Goal: Task Accomplishment & Management: Manage account settings

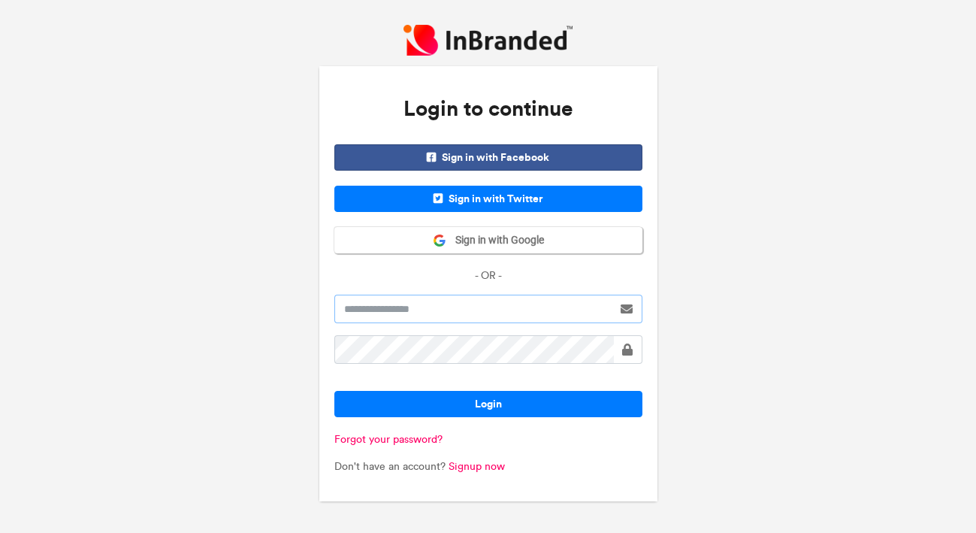
click at [413, 312] on input "text" at bounding box center [473, 309] width 278 height 29
type input "**********"
click at [334, 391] on button "Login" at bounding box center [488, 404] width 308 height 26
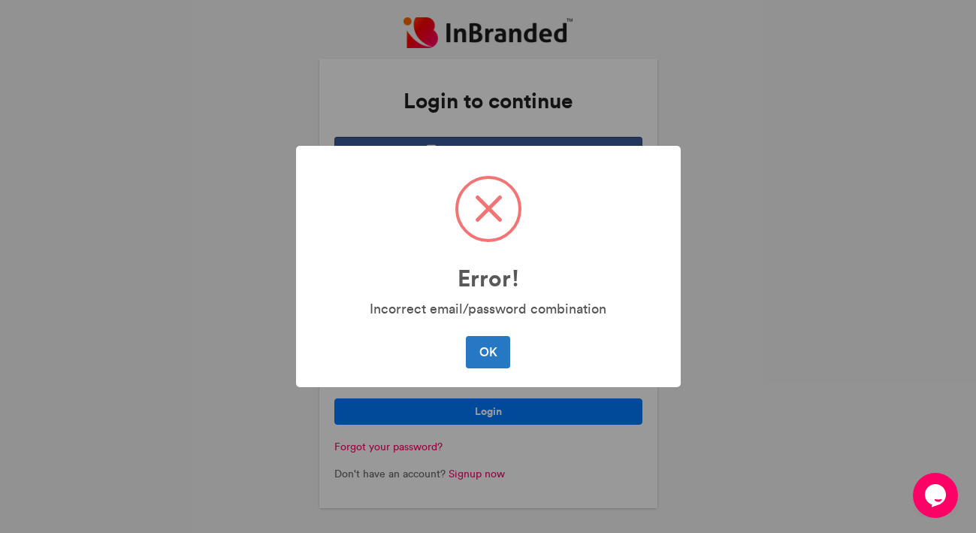
click at [466, 336] on button "OK" at bounding box center [488, 352] width 44 height 32
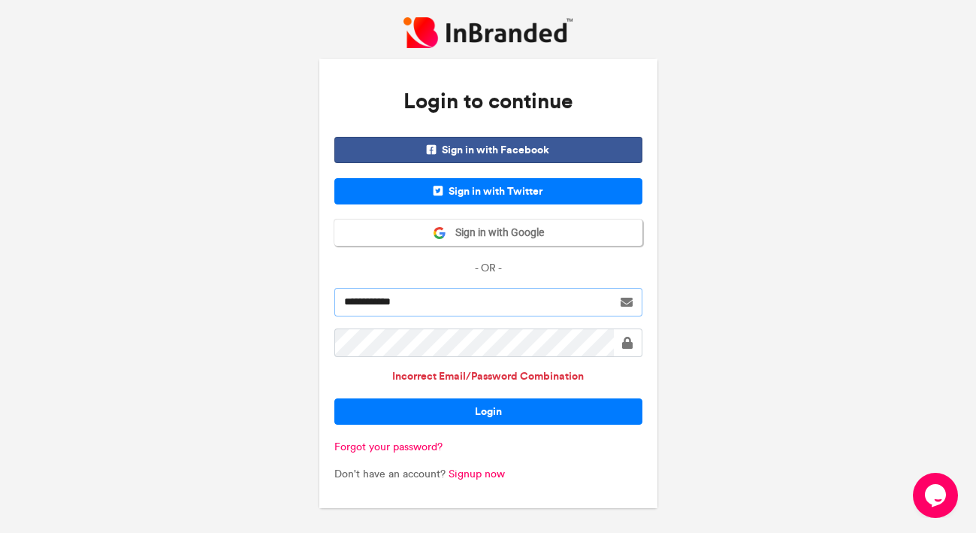
click at [410, 298] on input "**********" at bounding box center [473, 302] width 278 height 29
click at [334, 398] on button "Login" at bounding box center [488, 411] width 308 height 26
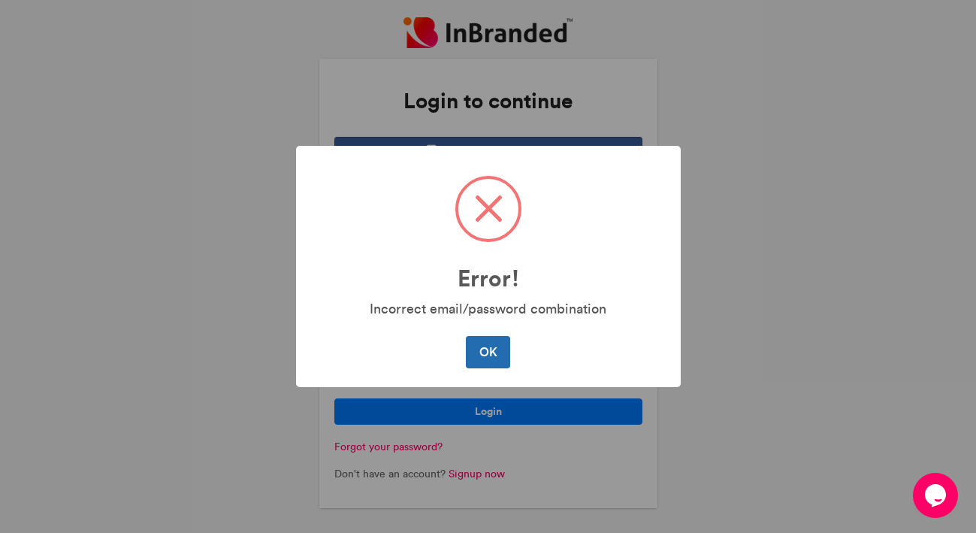
click at [491, 348] on button "OK" at bounding box center [488, 352] width 44 height 32
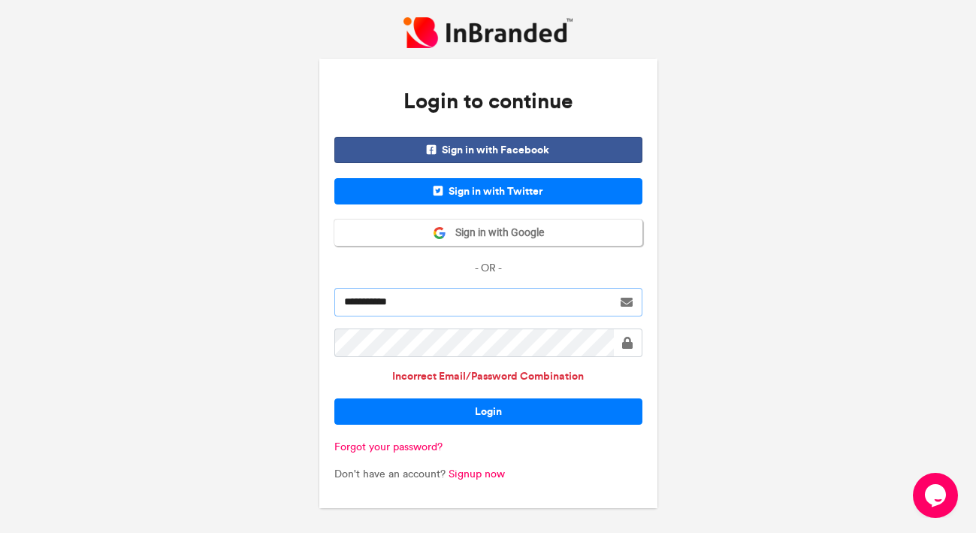
type input "**********"
click at [334, 398] on button "Login" at bounding box center [488, 411] width 308 height 26
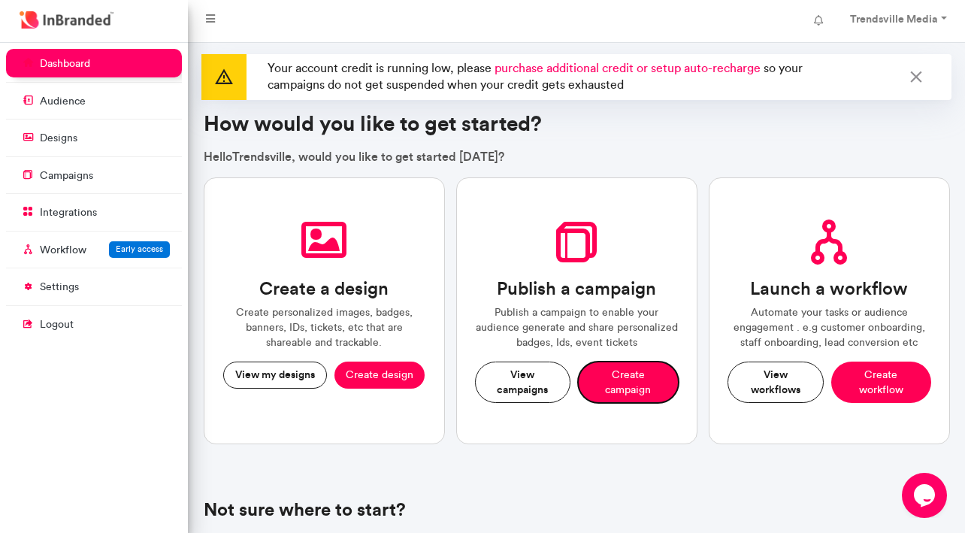
click at [640, 382] on button "Create campaign" at bounding box center [628, 381] width 100 height 41
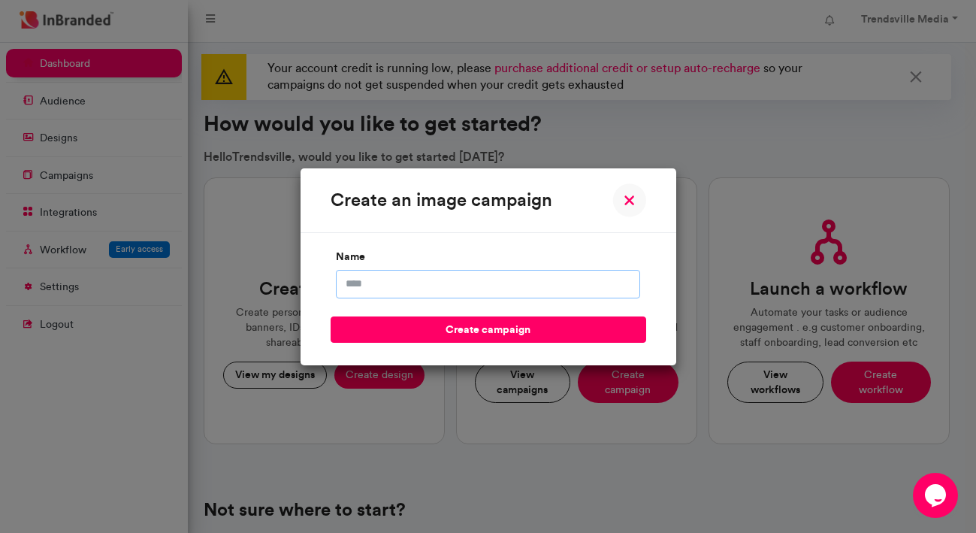
click at [389, 275] on input "name" at bounding box center [488, 284] width 304 height 29
type input "*"
type input "**********"
click button "create campaign" at bounding box center [489, 329] width 316 height 26
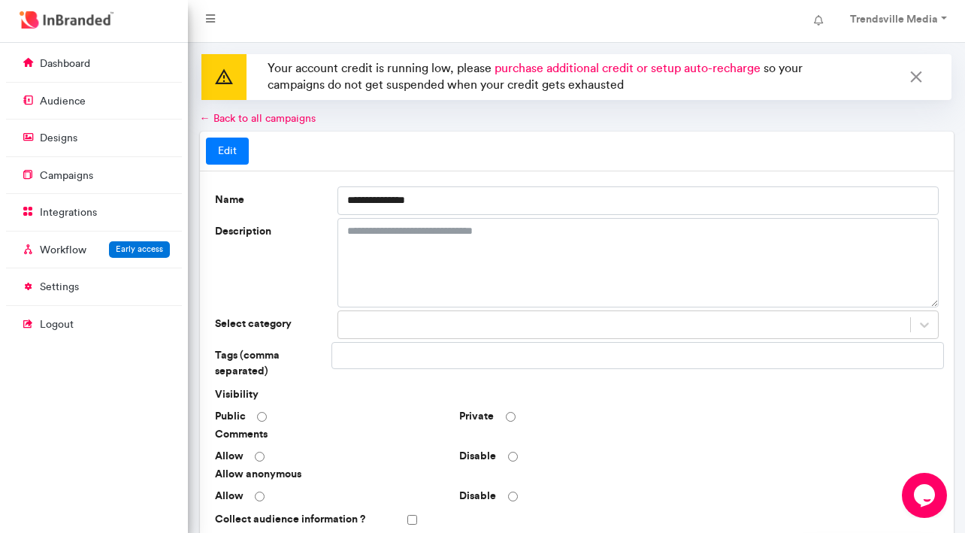
scroll to position [75, 0]
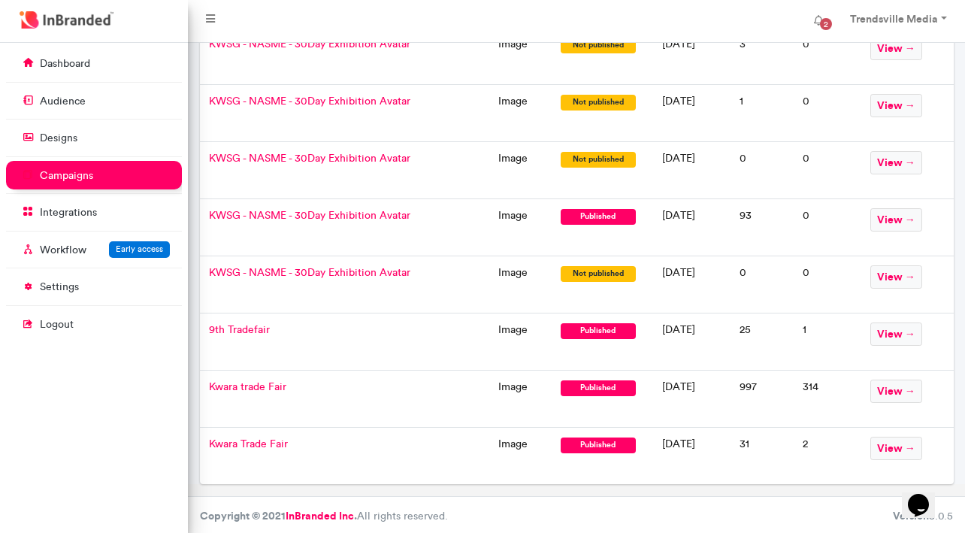
scroll to position [379, 0]
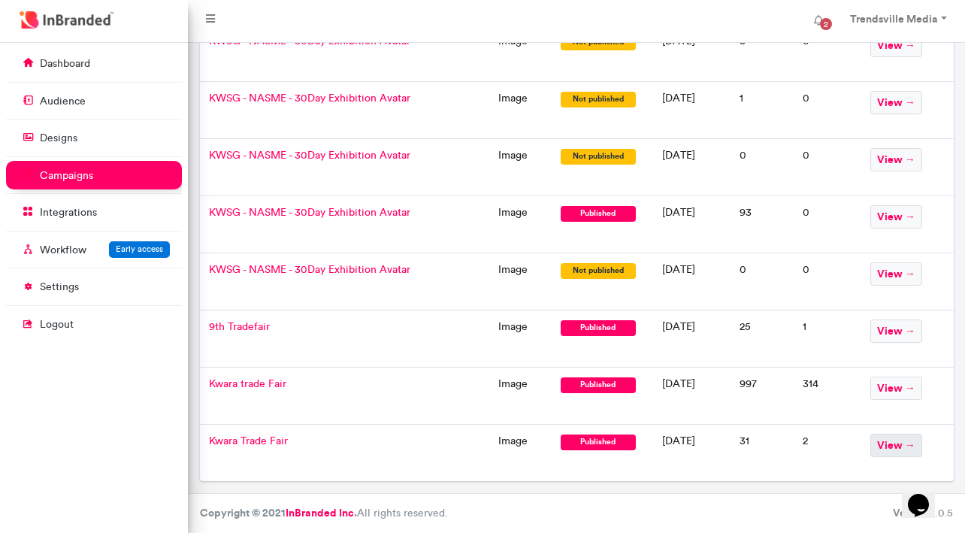
click at [895, 440] on span "view →" at bounding box center [896, 445] width 52 height 23
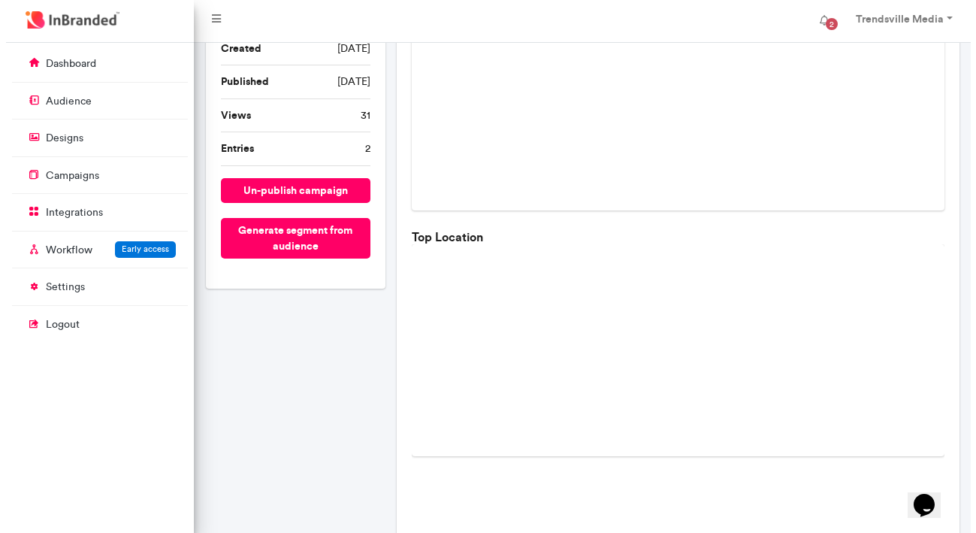
scroll to position [225, 0]
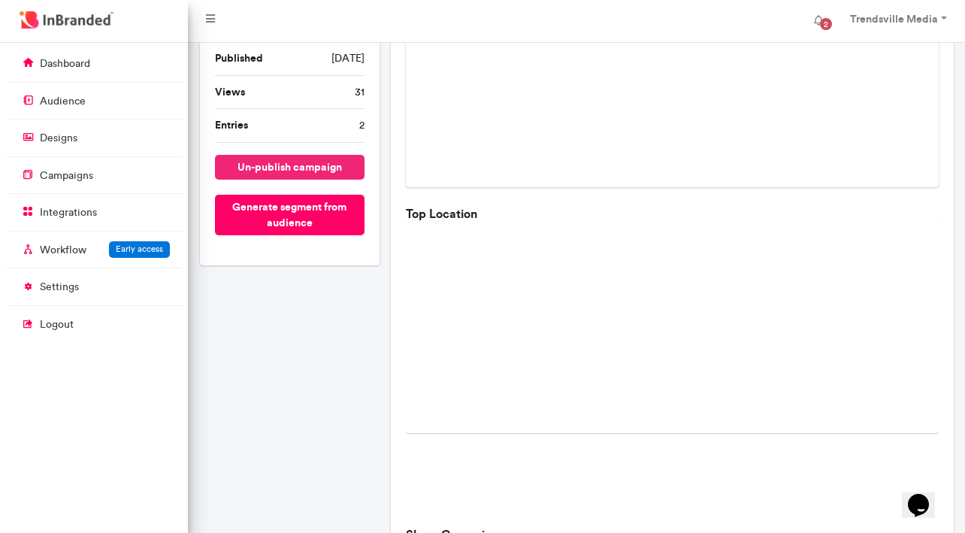
click at [307, 163] on button "un-publish campaign" at bounding box center [290, 167] width 150 height 25
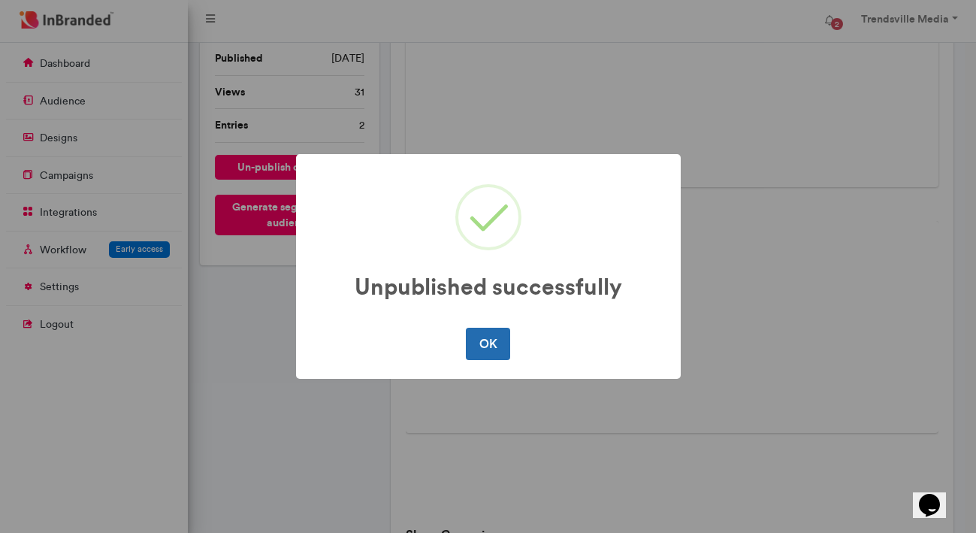
click at [494, 334] on button "OK" at bounding box center [488, 344] width 44 height 32
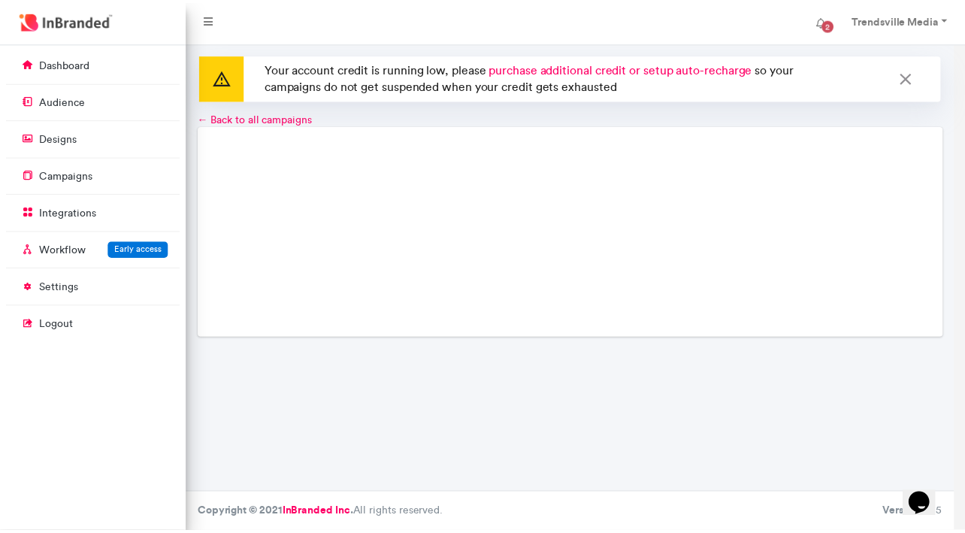
scroll to position [0, 0]
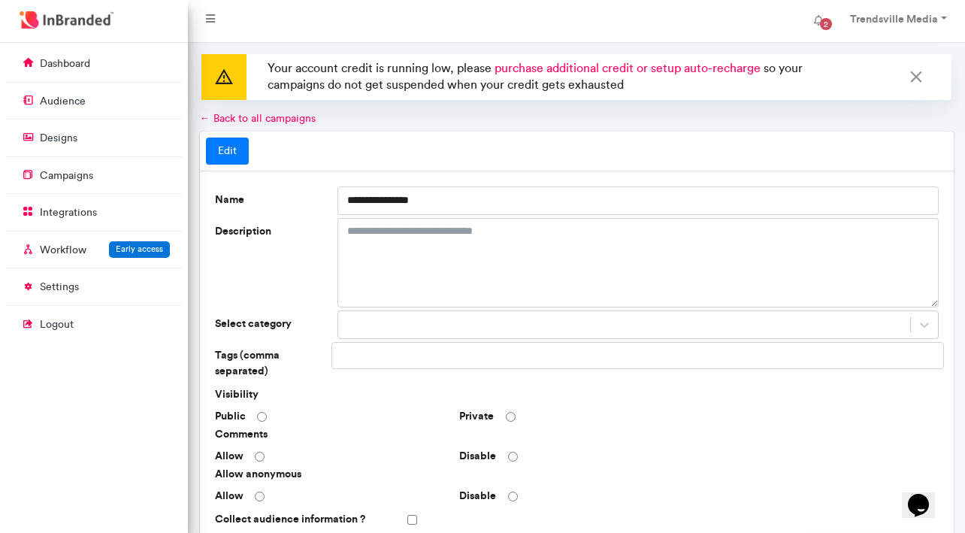
click at [222, 118] on link "← Back to all campaigns" at bounding box center [258, 118] width 116 height 13
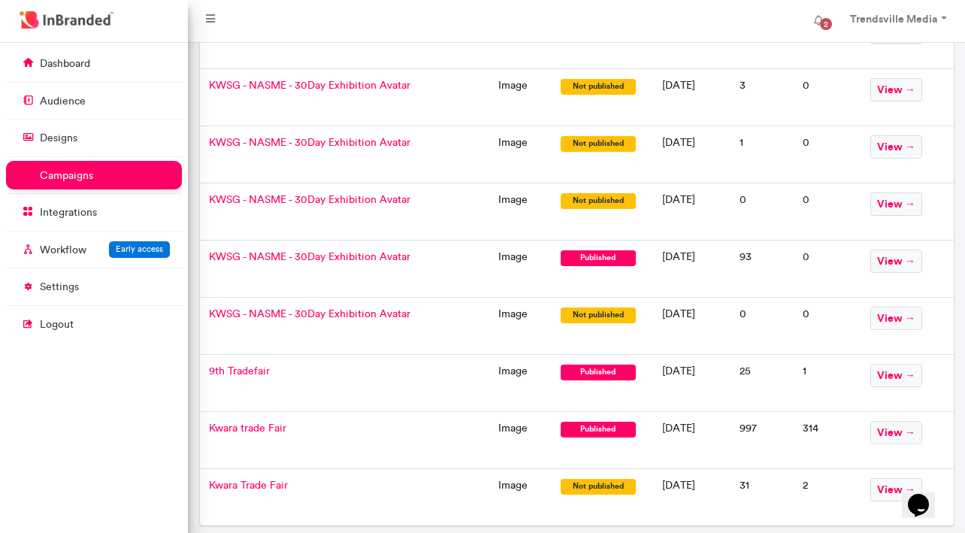
scroll to position [379, 0]
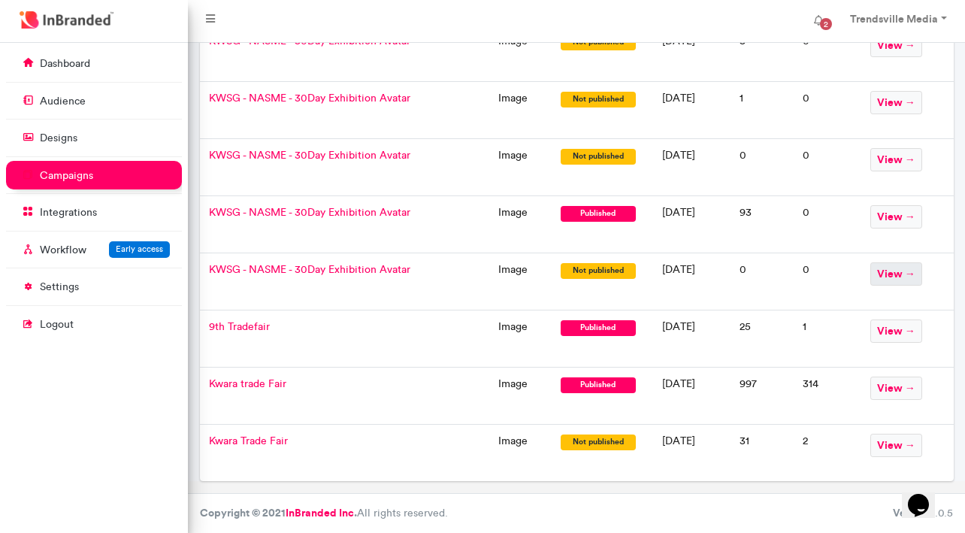
click at [902, 280] on span "view →" at bounding box center [896, 273] width 52 height 23
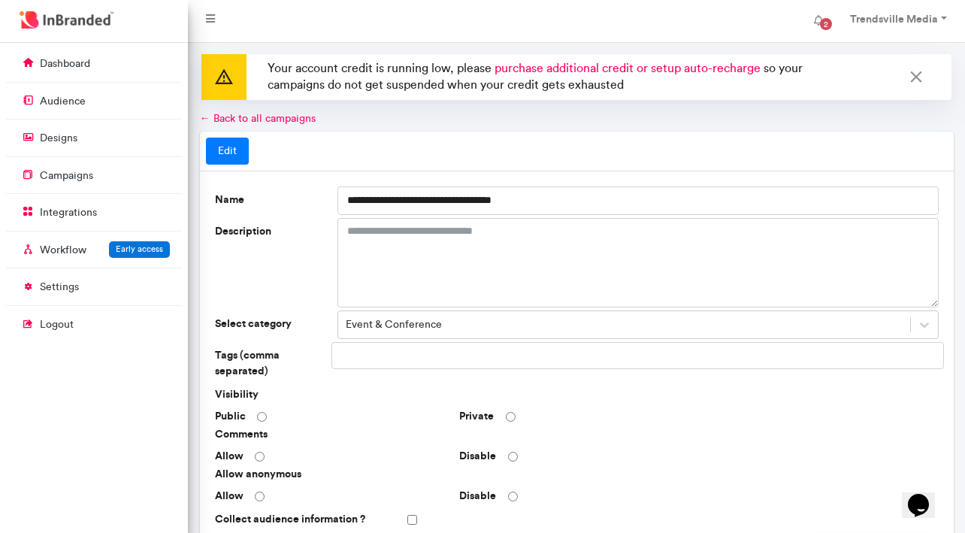
click at [274, 119] on link "← Back to all campaigns" at bounding box center [258, 118] width 116 height 13
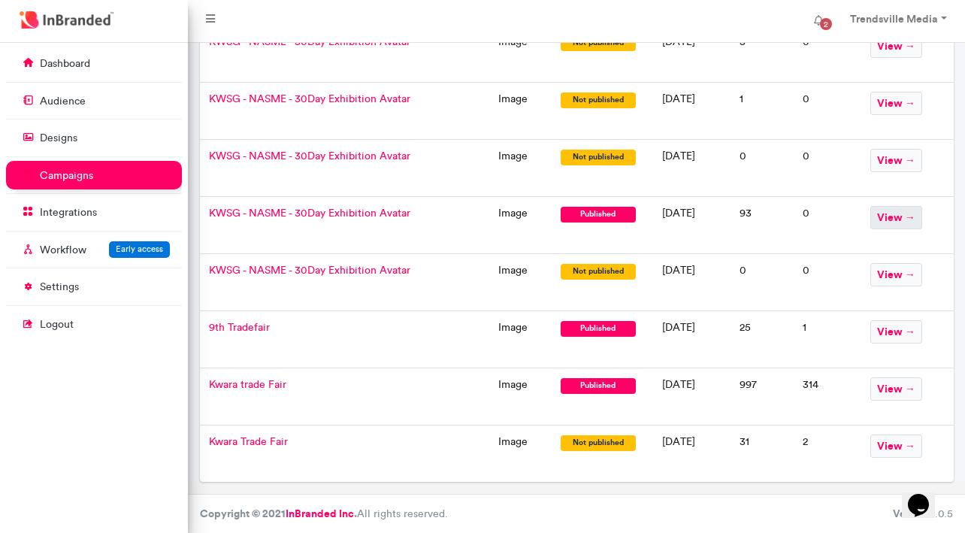
scroll to position [379, 0]
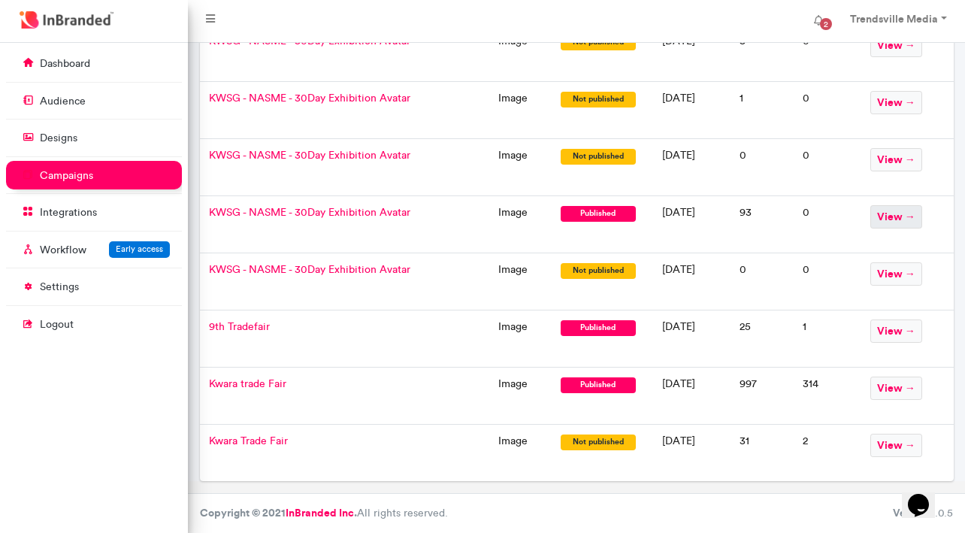
click at [891, 222] on span "view →" at bounding box center [896, 216] width 52 height 23
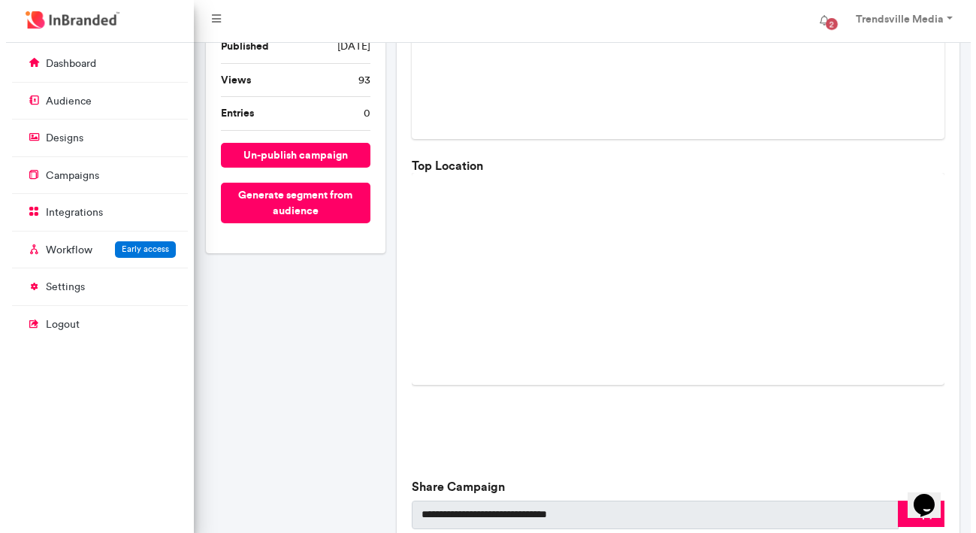
scroll to position [301, 0]
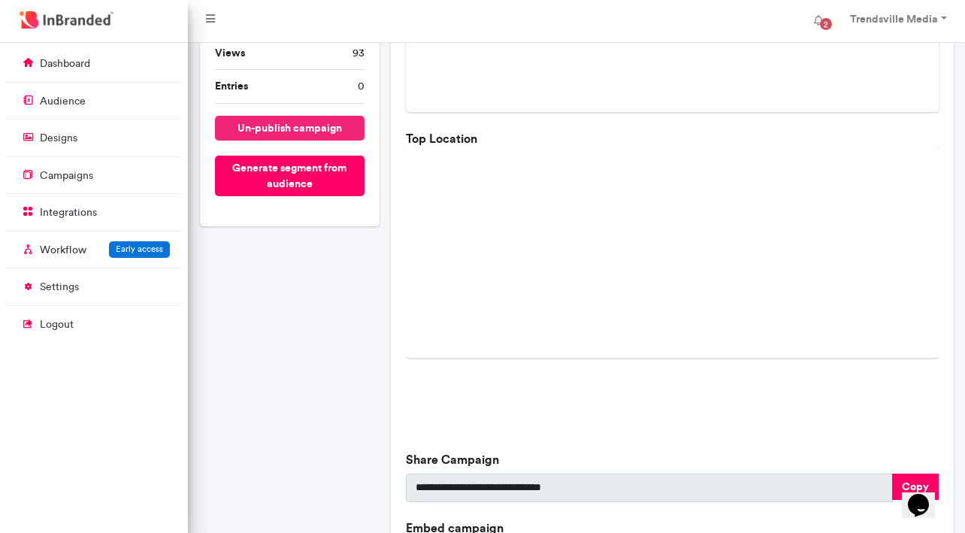
click at [287, 129] on button "un-publish campaign" at bounding box center [290, 128] width 150 height 25
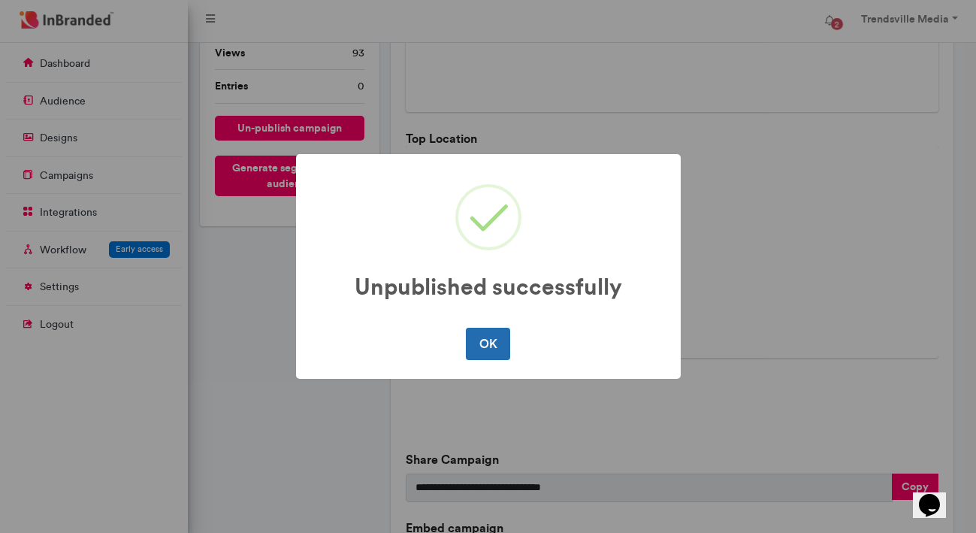
click at [499, 352] on button "OK" at bounding box center [488, 344] width 44 height 32
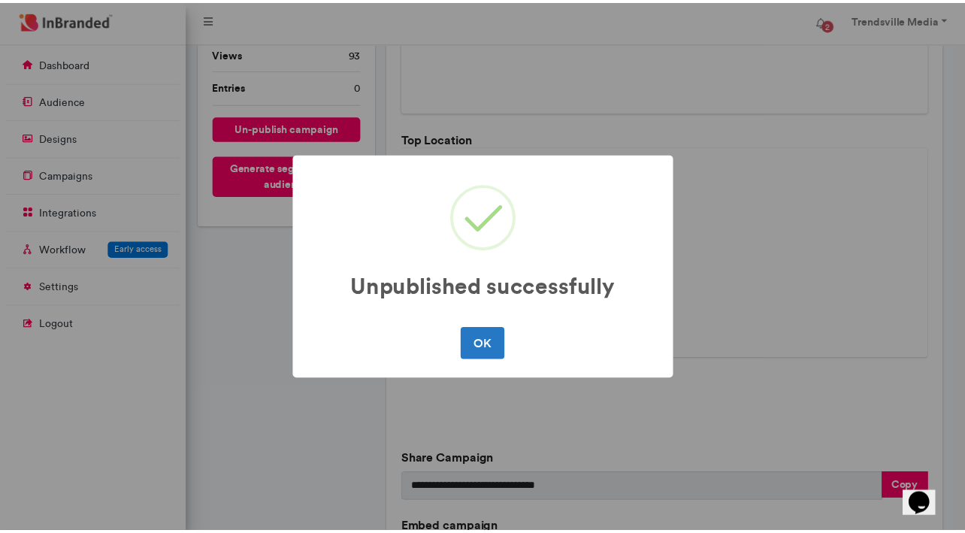
scroll to position [0, 0]
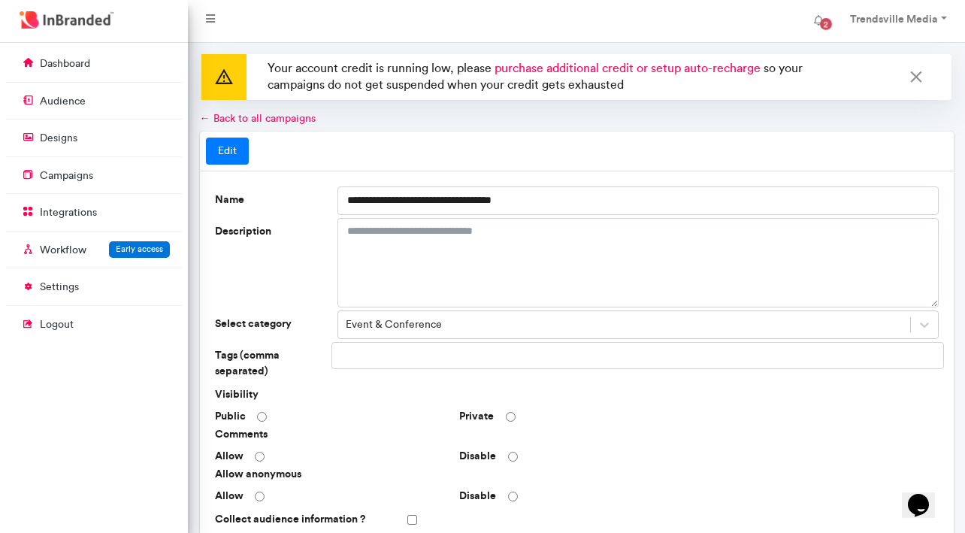
click at [243, 113] on link "← Back to all campaigns" at bounding box center [258, 118] width 116 height 13
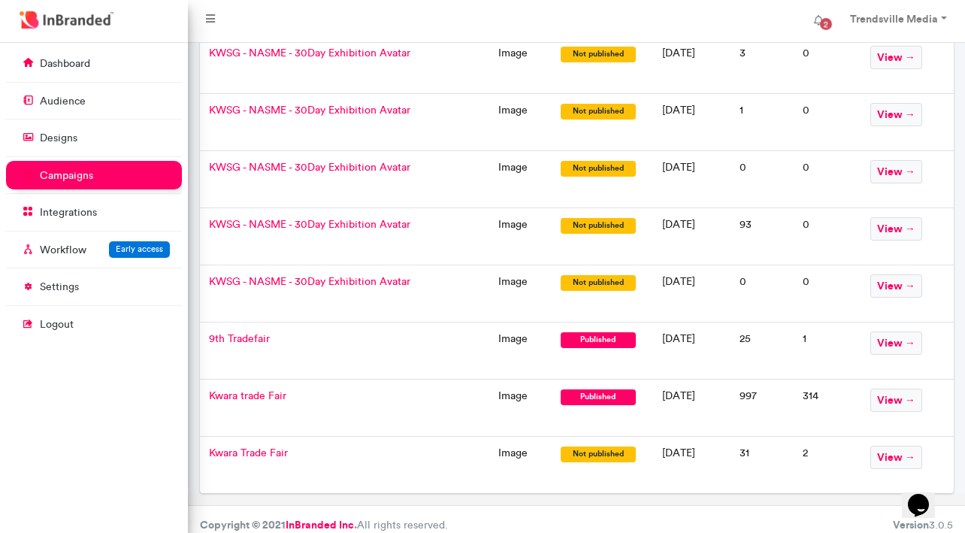
scroll to position [379, 0]
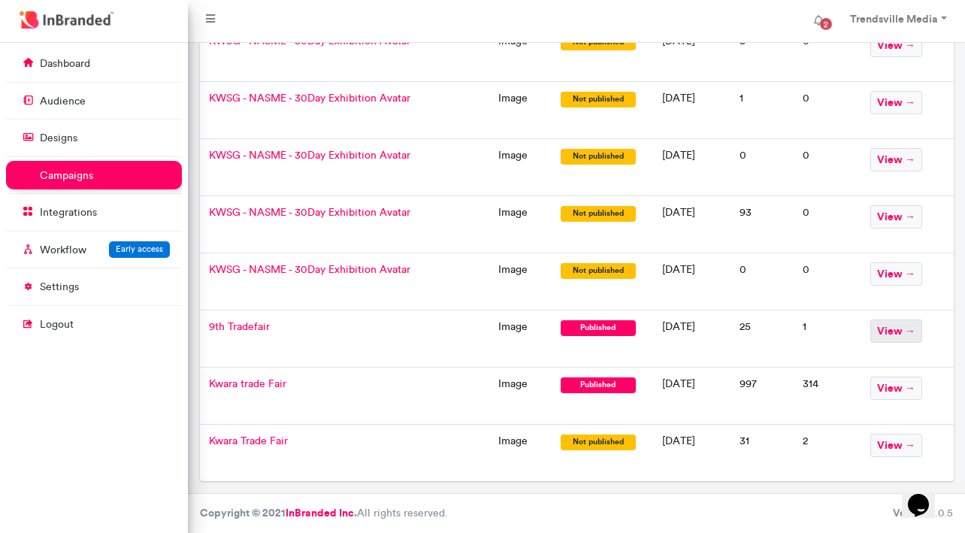
click at [901, 330] on span "view →" at bounding box center [896, 330] width 52 height 23
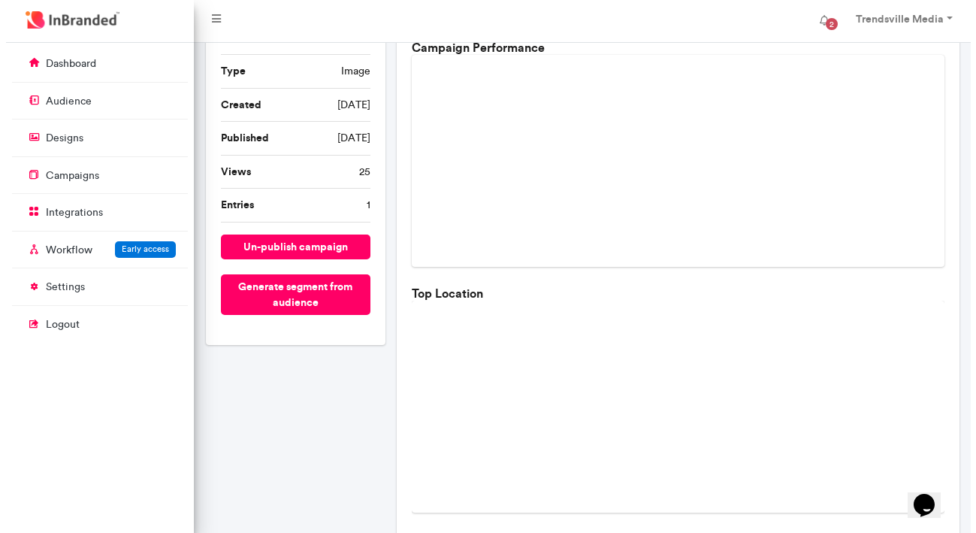
scroll to position [150, 0]
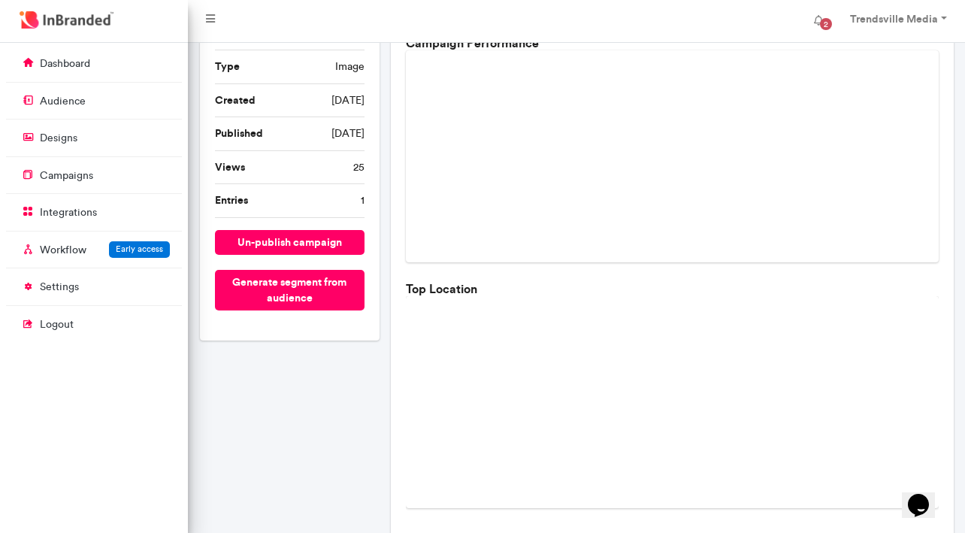
click at [326, 256] on div "9th Tradefair There Is No Description Yet Type image Created 2 years ago Publis…" at bounding box center [290, 161] width 180 height 357
click at [328, 242] on button "un-publish campaign" at bounding box center [290, 242] width 150 height 25
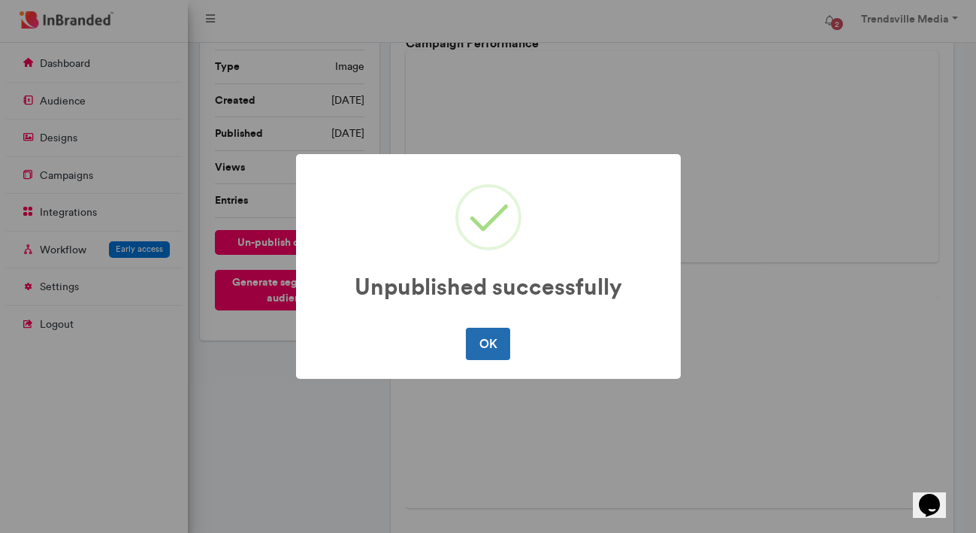
click at [476, 331] on button "OK" at bounding box center [488, 344] width 44 height 32
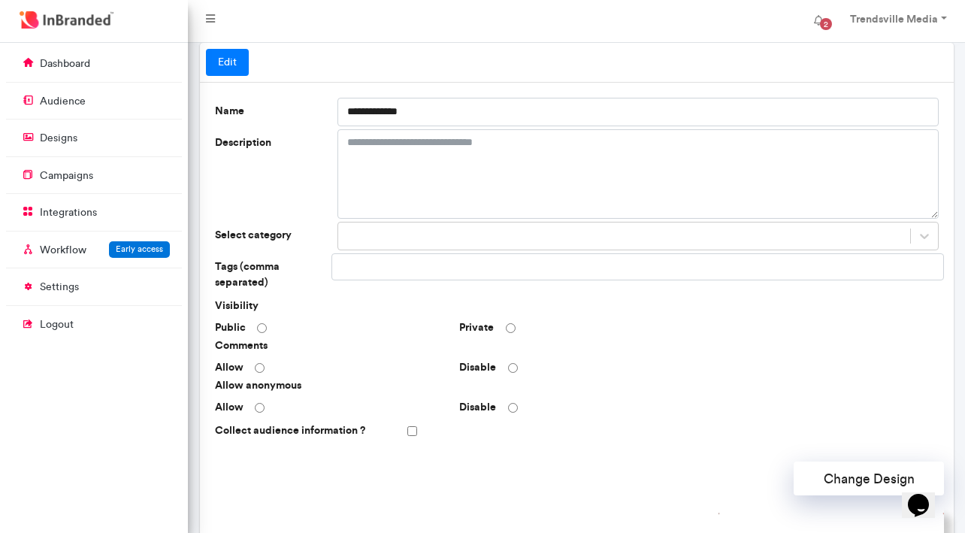
scroll to position [75, 0]
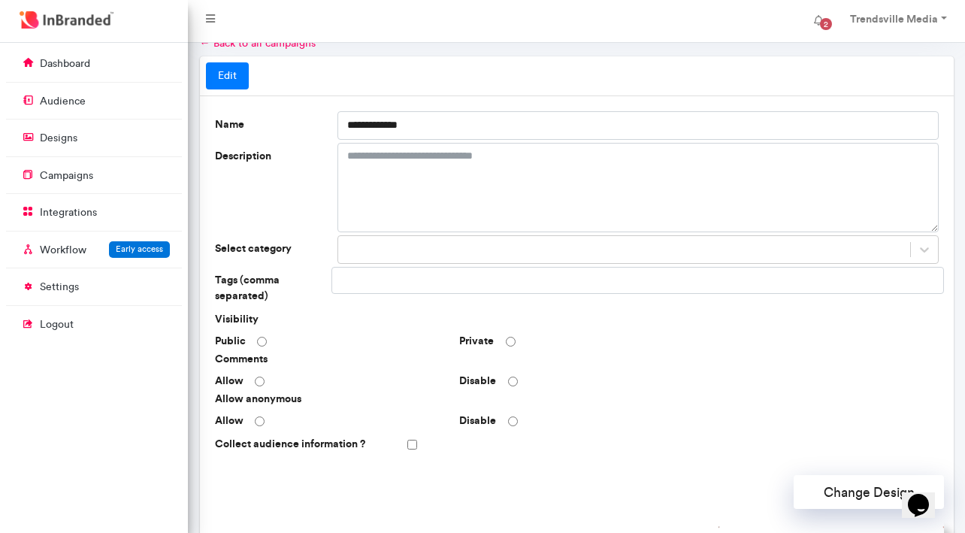
click at [275, 45] on link "← Back to all campaigns" at bounding box center [258, 43] width 116 height 13
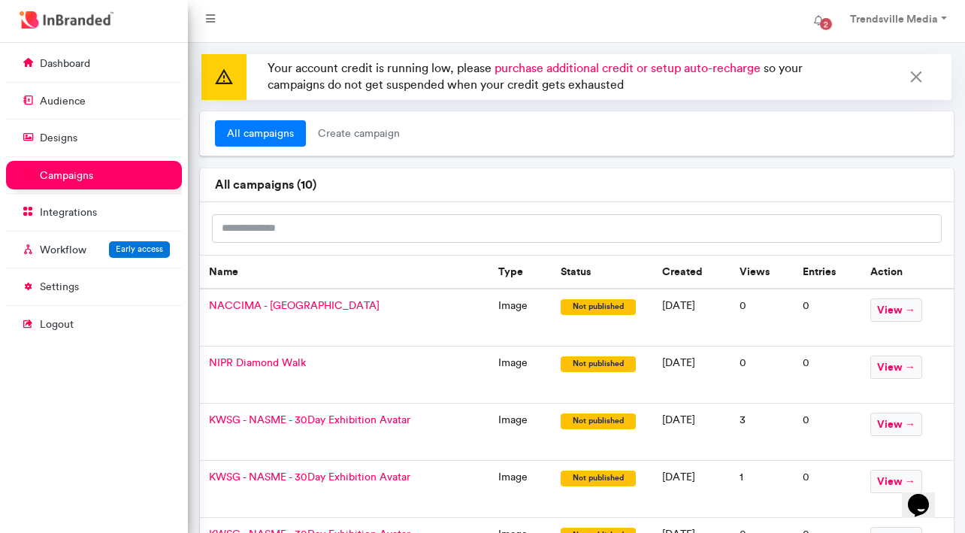
click at [648, 62] on span "purchase additional credit or setup auto-recharge" at bounding box center [627, 68] width 266 height 14
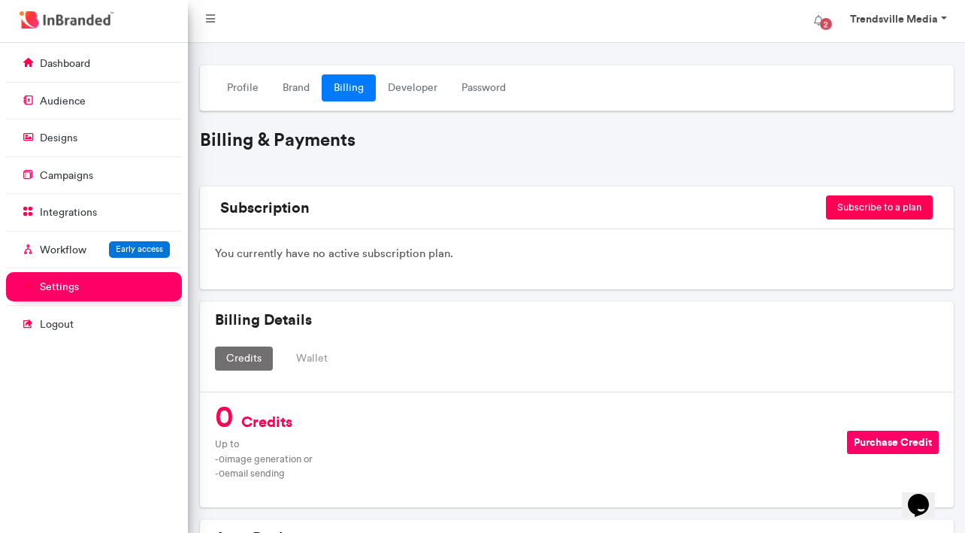
click at [885, 17] on strong "Trendsville Media" at bounding box center [894, 19] width 88 height 14
click at [878, 120] on span "Logout" at bounding box center [902, 117] width 123 height 20
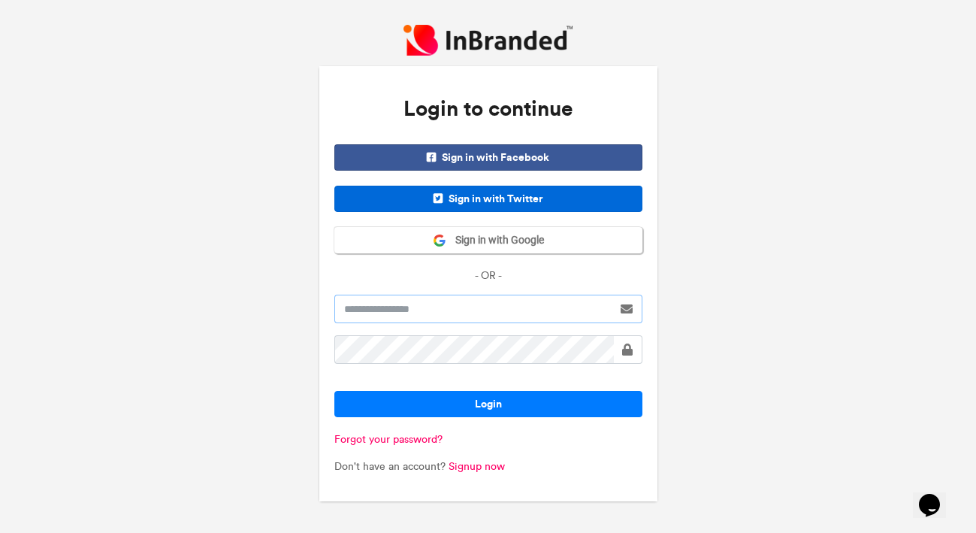
type input "**********"
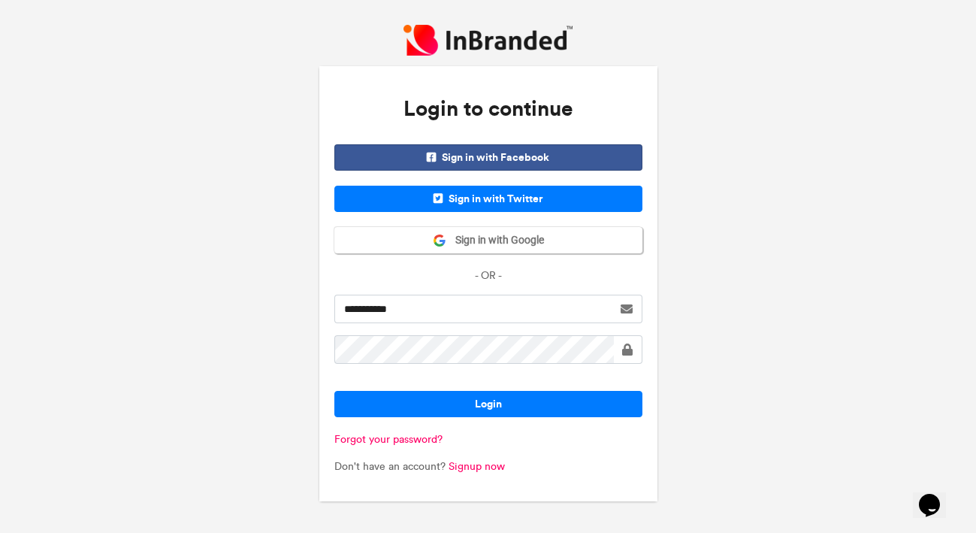
click at [41, 71] on div "**********" at bounding box center [488, 266] width 976 height 533
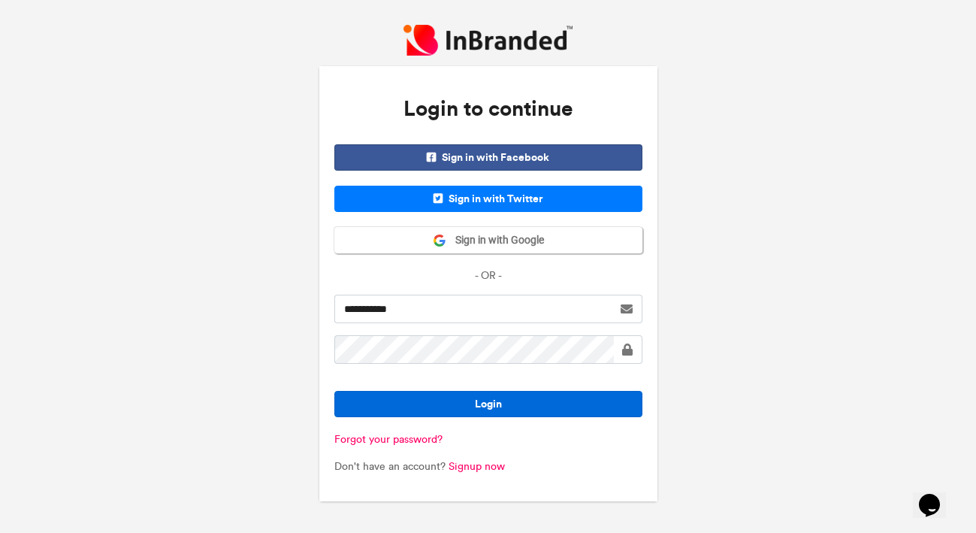
click at [473, 407] on button "Login" at bounding box center [488, 404] width 308 height 26
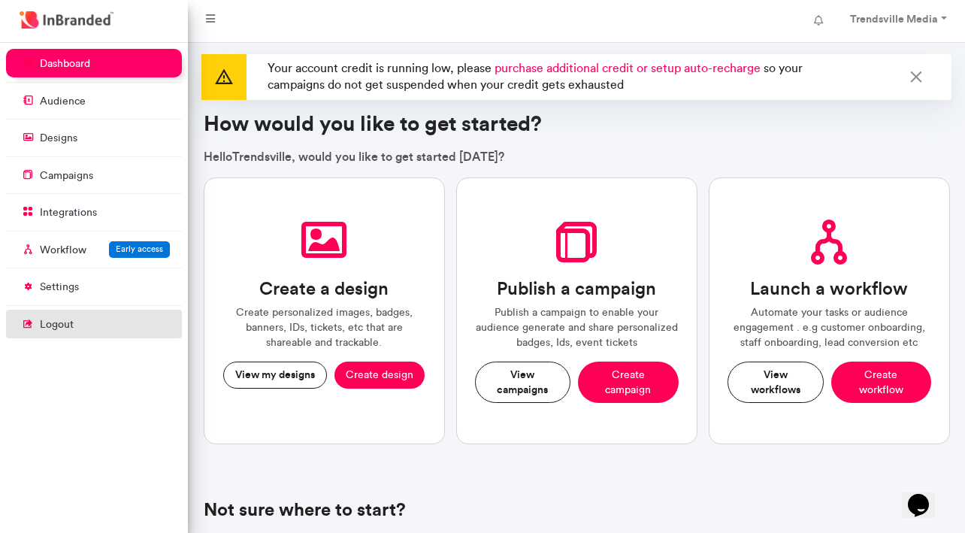
drag, startPoint x: 94, startPoint y: 428, endPoint x: 113, endPoint y: 324, distance: 106.3
click at [94, 428] on div "dashboard audience designs campaigns integrations Workflow Early access setting…" at bounding box center [94, 288] width 188 height 490
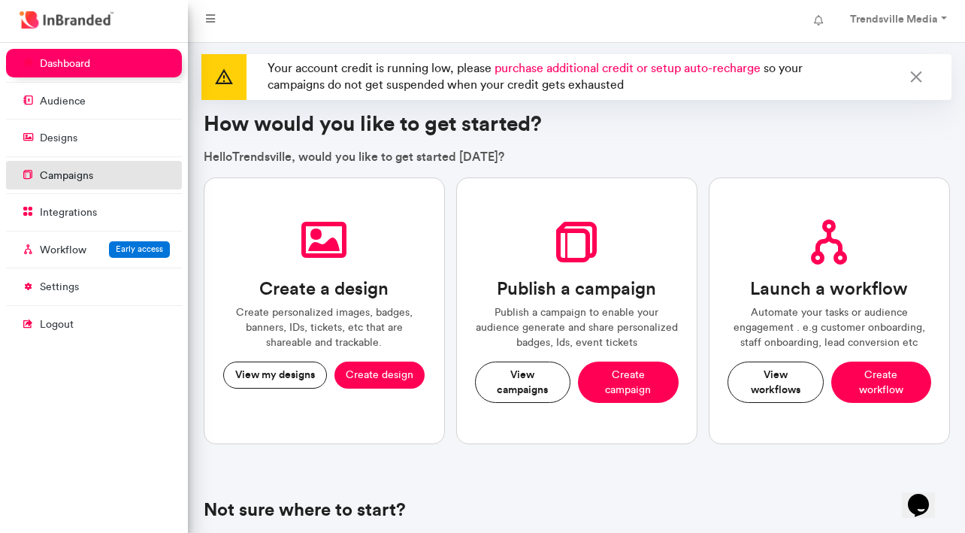
click at [81, 171] on p "campaigns" at bounding box center [66, 175] width 53 height 15
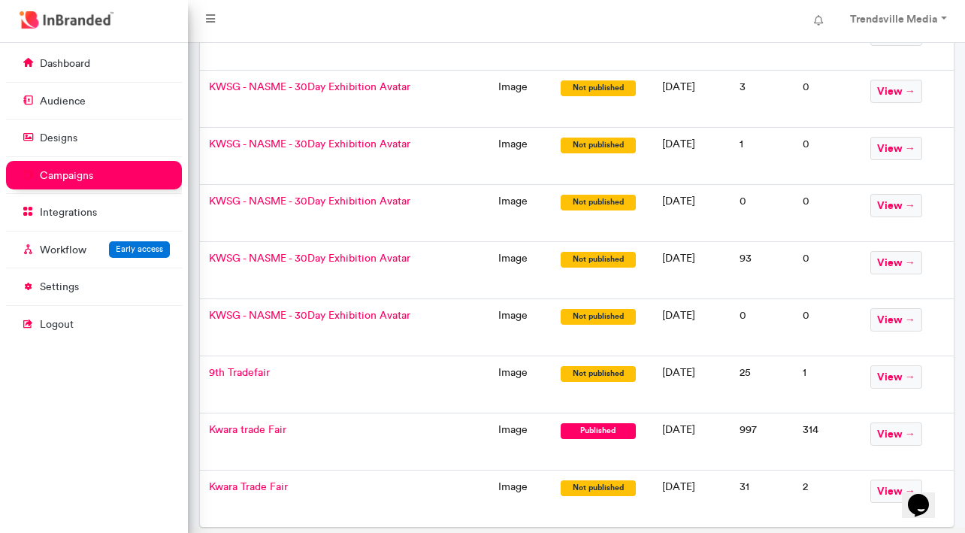
scroll to position [379, 0]
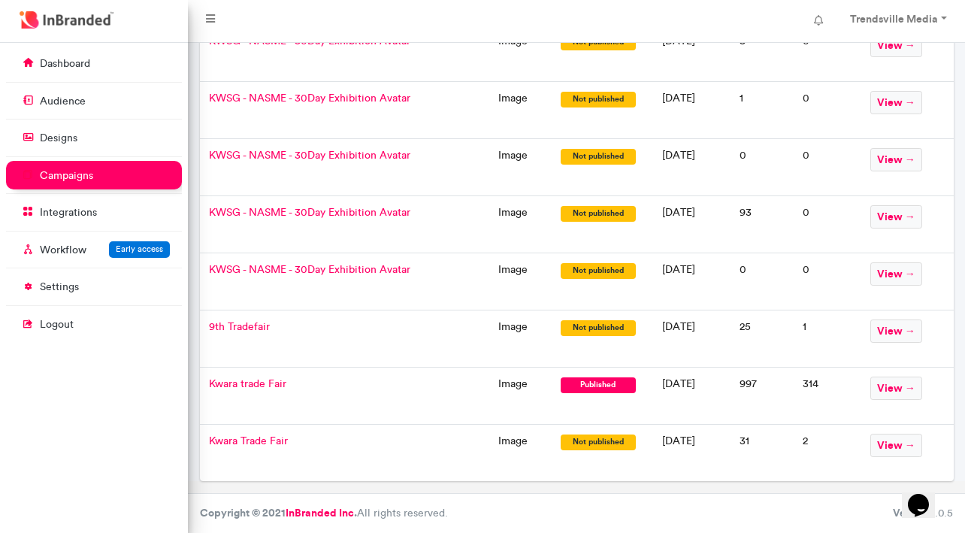
click at [331, 383] on td "Kwara trade Fair" at bounding box center [344, 395] width 289 height 57
click at [234, 389] on span "Kwara trade Fair" at bounding box center [247, 383] width 77 height 13
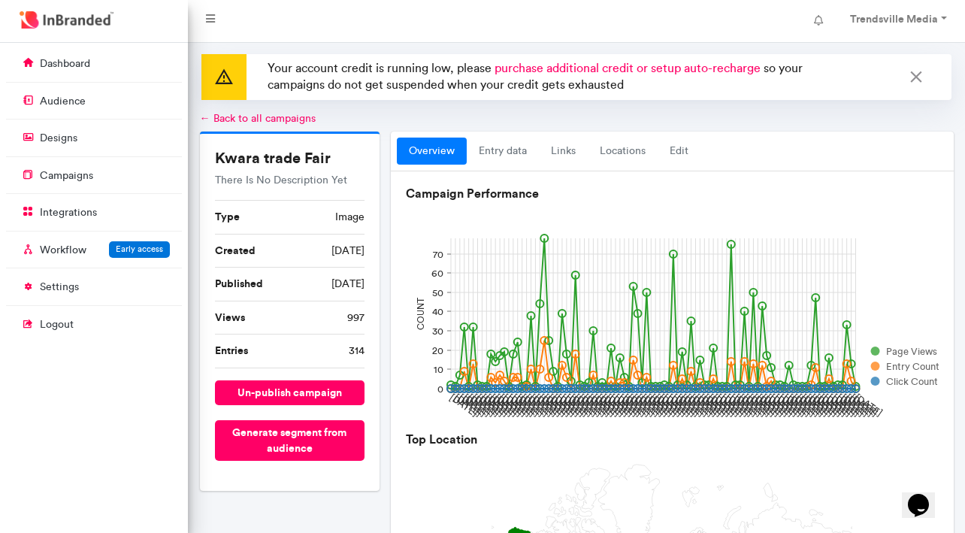
drag, startPoint x: 121, startPoint y: 407, endPoint x: 222, endPoint y: 374, distance: 106.7
click at [122, 409] on div "dashboard audience designs campaigns integrations Workflow Early access setting…" at bounding box center [94, 288] width 188 height 490
click at [682, 154] on link "Edit" at bounding box center [679, 151] width 43 height 27
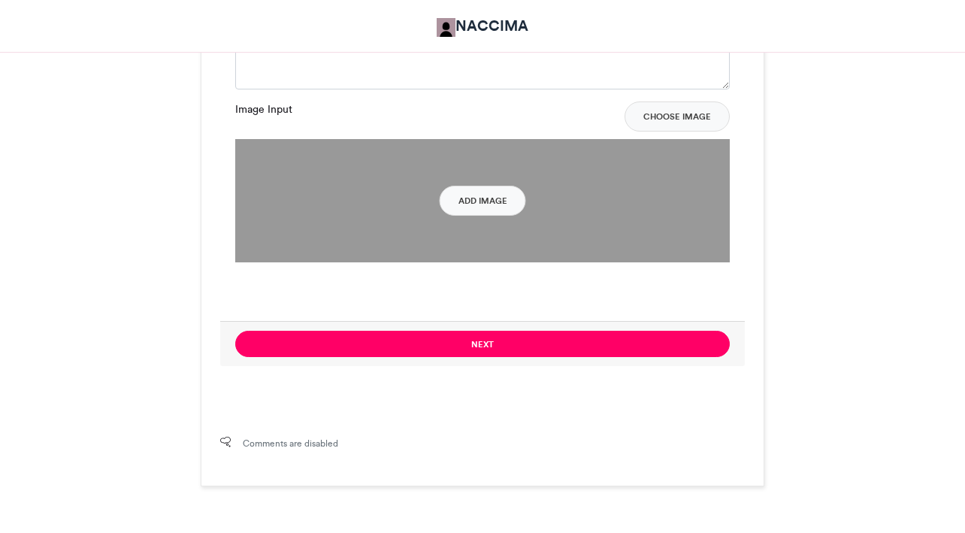
scroll to position [1230, 0]
